Goal: Check status

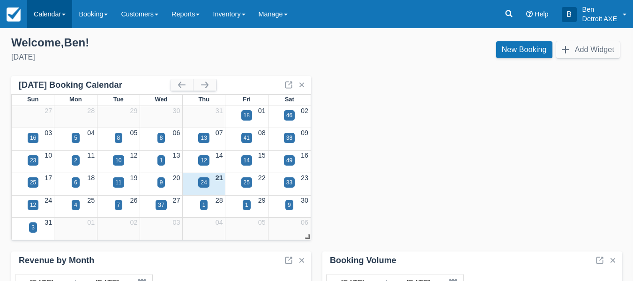
click at [70, 7] on link "Calendar" at bounding box center [49, 14] width 45 height 28
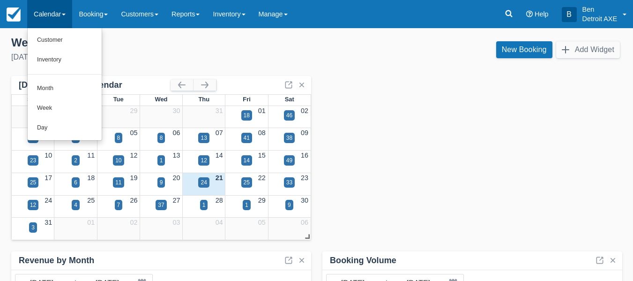
click at [70, 7] on link "Calendar" at bounding box center [49, 14] width 45 height 28
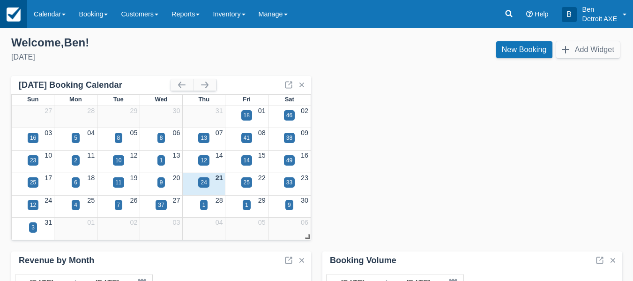
click at [0, 22] on link at bounding box center [13, 14] width 27 height 28
click at [58, 20] on link "Calendar" at bounding box center [49, 14] width 45 height 28
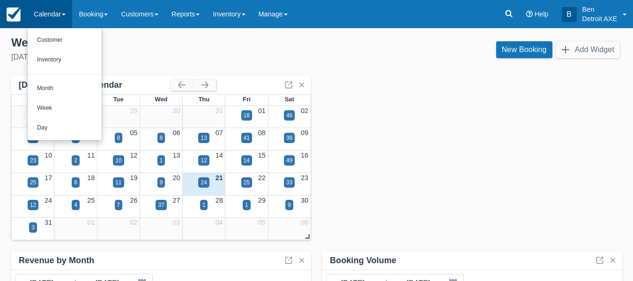
click at [12, 25] on link at bounding box center [13, 14] width 27 height 28
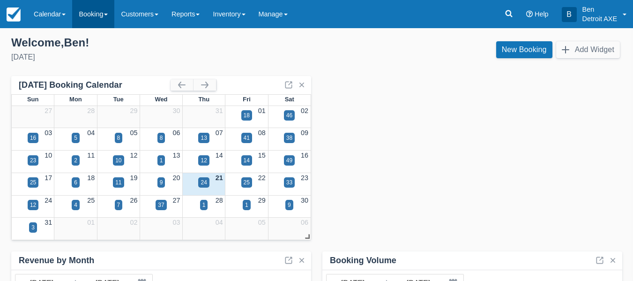
drag, startPoint x: 12, startPoint y: 25, endPoint x: 78, endPoint y: 25, distance: 65.6
click at [78, 25] on ul "Menu Calendar Customer Inventory Month Week Day Booking Daily Manifest Daily Li…" at bounding box center [147, 14] width 294 height 28
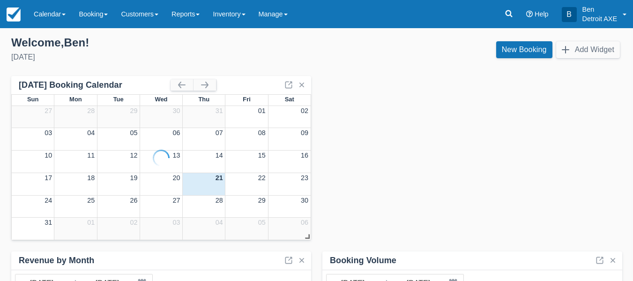
click at [77, 24] on link "Booking" at bounding box center [93, 14] width 42 height 28
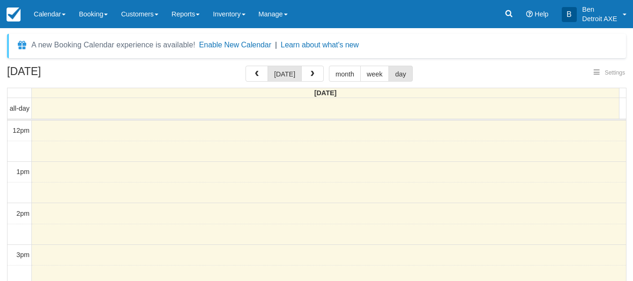
select select
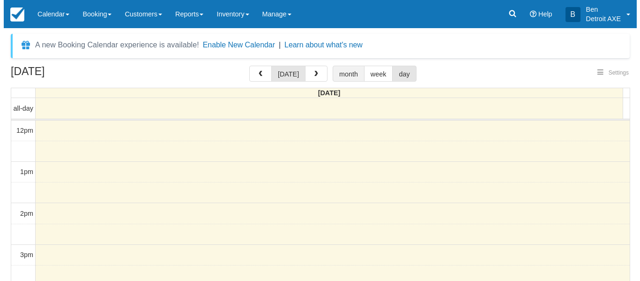
scroll to position [288, 0]
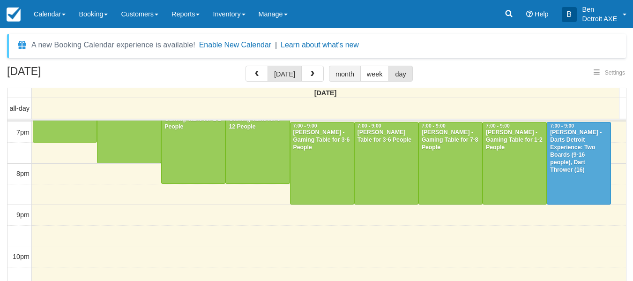
select select
click at [310, 76] on span "button" at bounding box center [312, 74] width 7 height 7
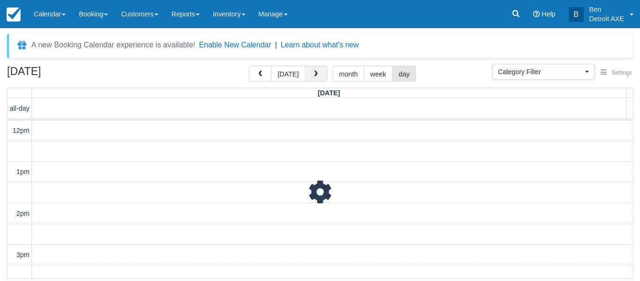
scroll to position [318, 0]
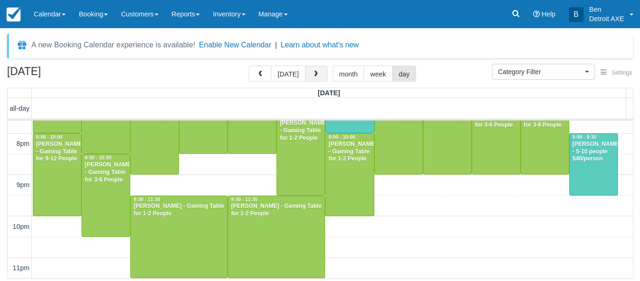
click at [310, 76] on button "button" at bounding box center [316, 74] width 22 height 16
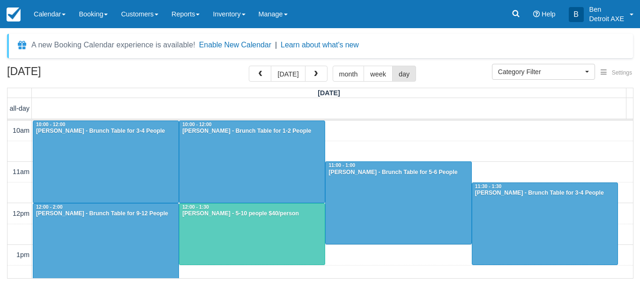
scroll to position [318, 0]
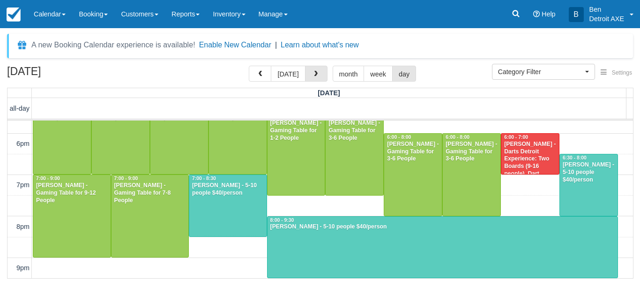
click at [310, 76] on button "button" at bounding box center [316, 74] width 22 height 16
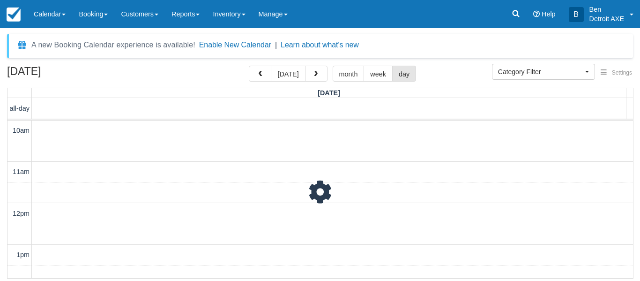
scroll to position [401, 0]
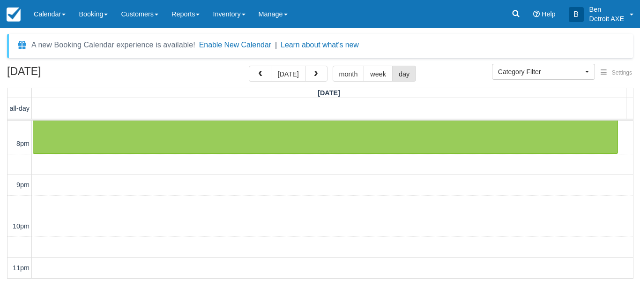
click at [310, 76] on button "button" at bounding box center [316, 74] width 22 height 16
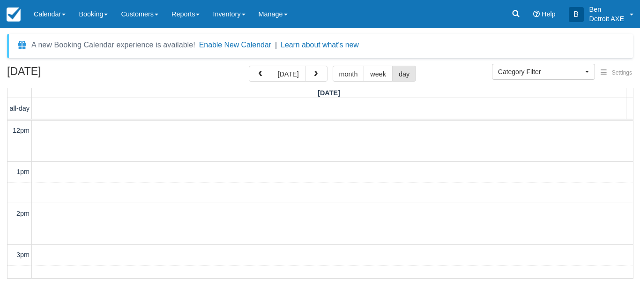
scroll to position [318, 0]
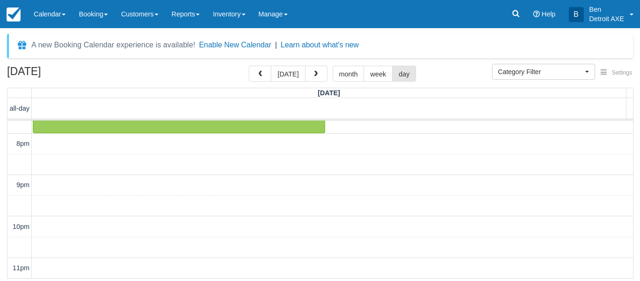
click at [310, 76] on button "button" at bounding box center [316, 74] width 22 height 16
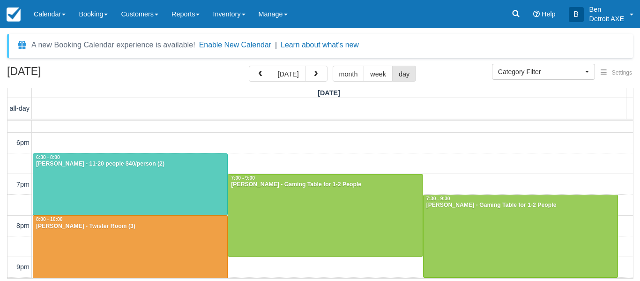
scroll to position [236, 0]
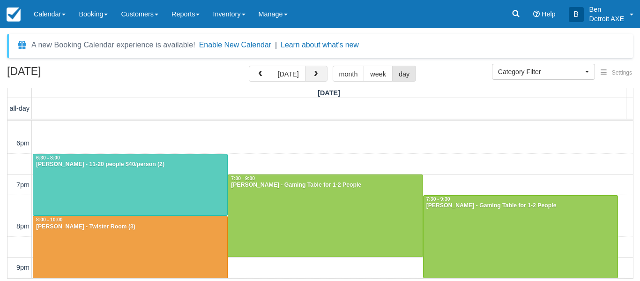
click at [318, 73] on button "button" at bounding box center [316, 74] width 22 height 16
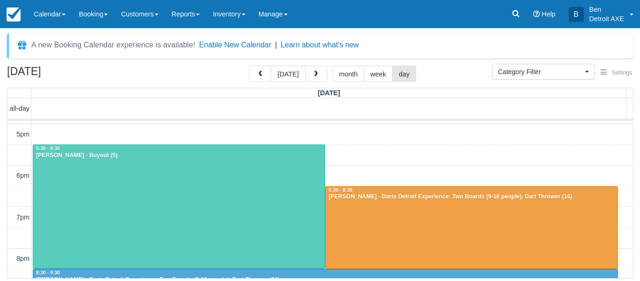
scroll to position [314, 0]
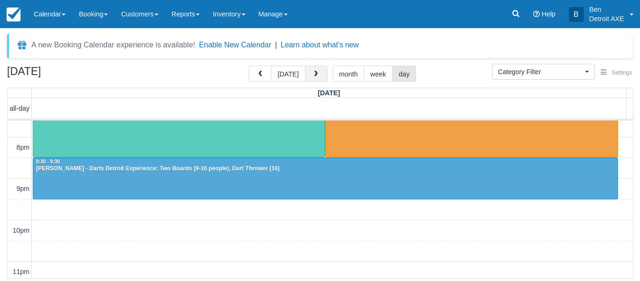
click at [312, 78] on button "button" at bounding box center [316, 74] width 22 height 16
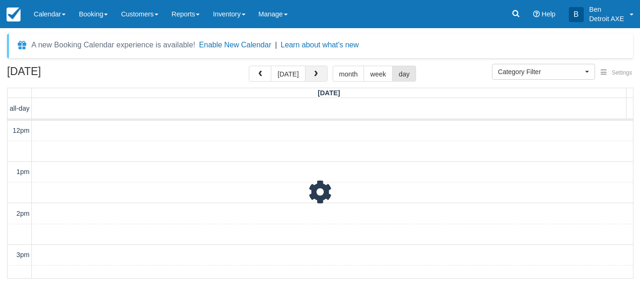
scroll to position [318, 0]
click at [312, 78] on button "button" at bounding box center [316, 74] width 22 height 16
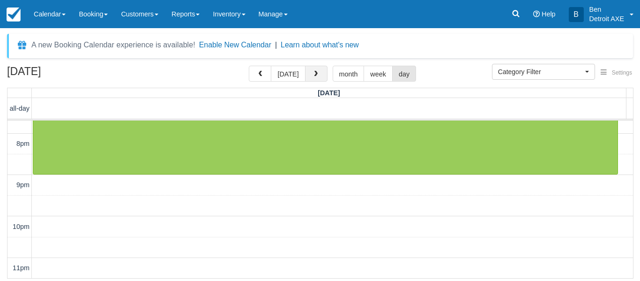
click at [315, 71] on span "button" at bounding box center [316, 74] width 7 height 7
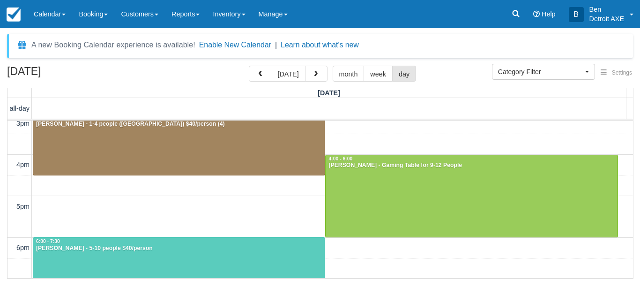
scroll to position [131, 0]
